Goal: Information Seeking & Learning: Learn about a topic

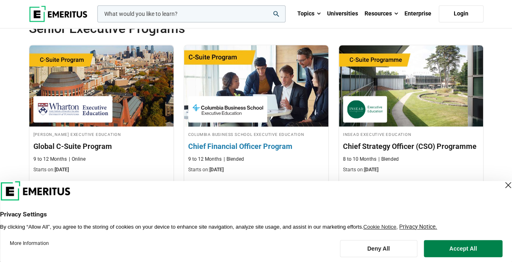
scroll to position [326, 0]
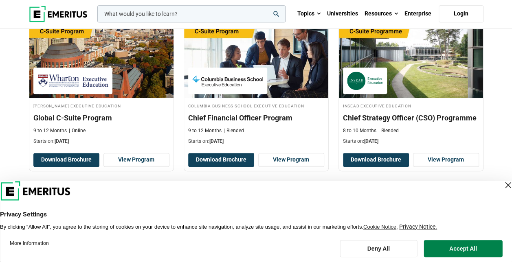
click at [502, 184] on div "Close Layer" at bounding box center [507, 185] width 11 height 11
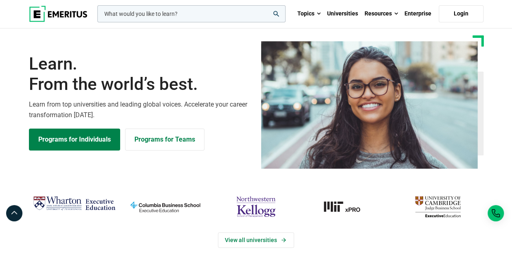
scroll to position [0, 0]
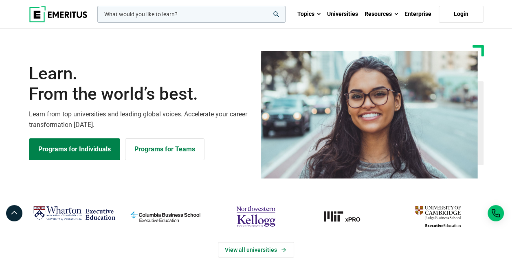
click at [66, 14] on img at bounding box center [58, 14] width 59 height 16
click at [315, 19] on link "Topics" at bounding box center [309, 14] width 30 height 29
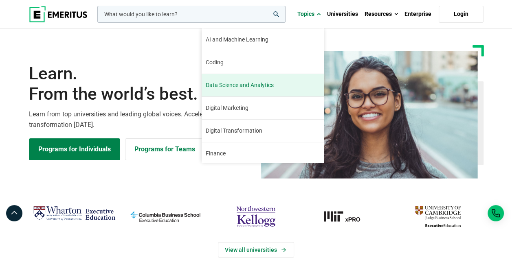
click at [237, 83] on span "Data Science and Analytics" at bounding box center [240, 85] width 68 height 9
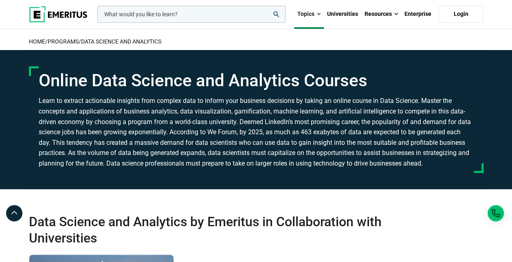
click at [321, 18] on link "Topics" at bounding box center [309, 14] width 30 height 29
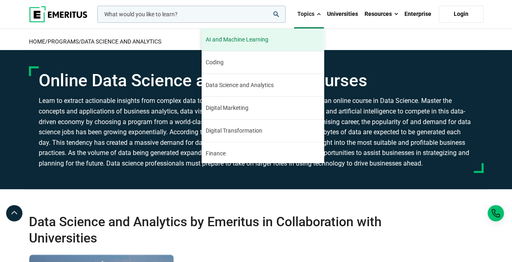
click at [284, 46] on link "AI and Machine Learning By 2023, 40 percent of infrastructure and operations te…" at bounding box center [263, 40] width 122 height 22
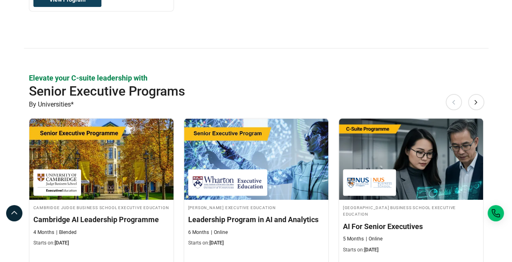
scroll to position [367, 0]
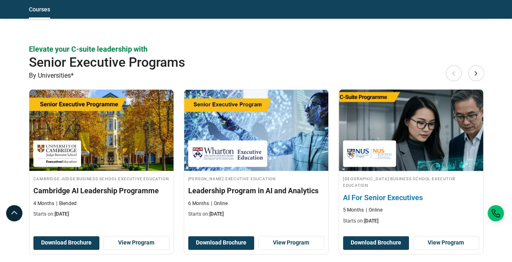
click at [424, 151] on img at bounding box center [411, 131] width 158 height 90
